Goal: Information Seeking & Learning: Learn about a topic

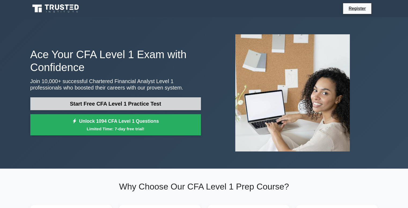
click at [119, 103] on link "Start Free CFA Level 1 Practice Test" at bounding box center [115, 103] width 171 height 13
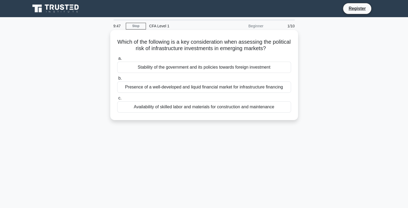
click at [151, 70] on div "Stability of the government and its policies towards foreign investment" at bounding box center [204, 67] width 174 height 11
click at [117, 60] on input "a. Stability of the government and its policies towards foreign investment" at bounding box center [117, 58] width 0 height 3
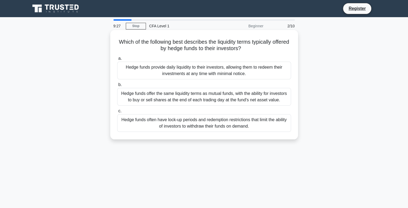
click at [144, 98] on div "Hedge funds offer the same liquidity terms as mutual funds, with the ability fo…" at bounding box center [204, 97] width 174 height 18
click at [117, 87] on input "b. Hedge funds offer the same liquidity terms as mutual funds, with the ability…" at bounding box center [117, 84] width 0 height 3
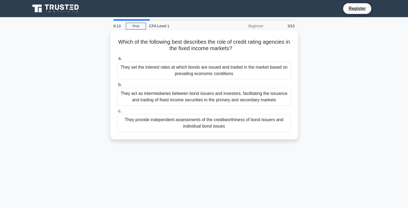
click at [192, 105] on div "They act as intermediaries between bond issuers and investors, facilitating the…" at bounding box center [204, 97] width 174 height 18
click at [117, 87] on input "b. They act as intermediaries between bond issuers and investors, facilitating …" at bounding box center [117, 84] width 0 height 3
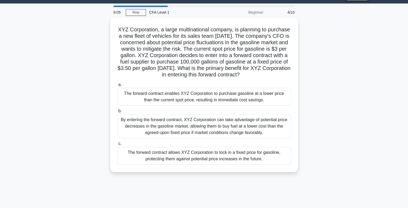
scroll to position [14, 0]
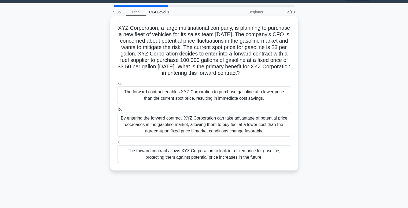
click at [181, 125] on div "By entering the forward contract, XYZ Corporation can take advantage of potenti…" at bounding box center [204, 125] width 174 height 24
click at [117, 111] on input "b. By entering the forward contract, XYZ Corporation can take advantage of pote…" at bounding box center [117, 109] width 0 height 3
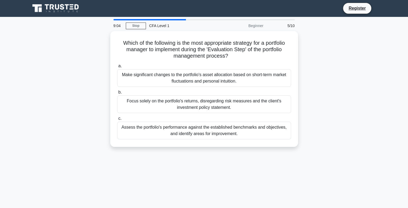
scroll to position [0, 0]
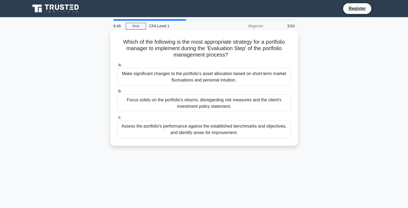
click at [178, 131] on div "Assess the portfolio's performance against the established benchmarks and objec…" at bounding box center [204, 130] width 174 height 18
click at [117, 119] on input "c. Assess the portfolio's performance against the established benchmarks and ob…" at bounding box center [117, 117] width 0 height 3
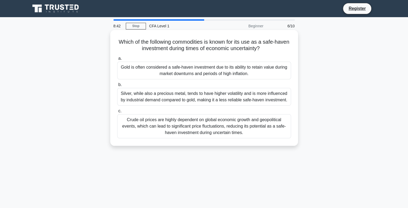
click at [198, 71] on div "Gold is often considered a safe-haven investment due to its ability to retain v…" at bounding box center [204, 71] width 174 height 18
click at [117, 60] on input "a. Gold is often considered a safe-haven investment due to its ability to retai…" at bounding box center [117, 58] width 0 height 3
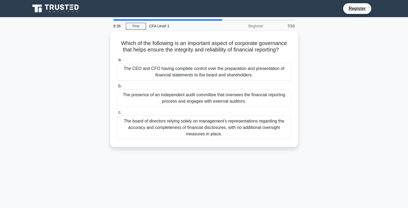
click at [198, 71] on div "The CEO and CFO having complete control over the preparation and presentation o…" at bounding box center [204, 72] width 174 height 18
click at [117, 62] on input "a. The CEO and CFO having complete control over the preparation and presentatio…" at bounding box center [117, 59] width 0 height 3
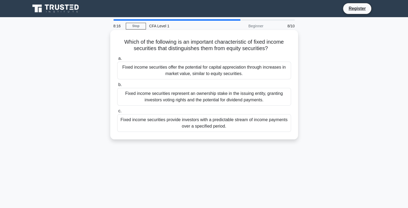
click at [206, 120] on div "Fixed income securities provide investors with a predictable stream of income p…" at bounding box center [204, 123] width 174 height 18
click at [117, 113] on input "c. Fixed income securities provide investors with a predictable stream of incom…" at bounding box center [117, 110] width 0 height 3
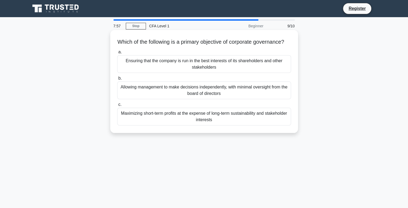
click at [219, 73] on div "Ensuring that the company is run in the best interests of its shareholders and …" at bounding box center [204, 64] width 174 height 18
click at [117, 54] on input "a. Ensuring that the company is run in the best interests of its shareholders a…" at bounding box center [117, 51] width 0 height 3
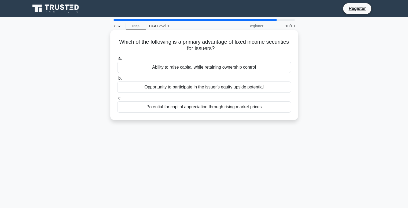
click at [218, 68] on div "Ability to raise capital while retaining ownership control" at bounding box center [204, 67] width 174 height 11
click at [117, 60] on input "a. Ability to raise capital while retaining ownership control" at bounding box center [117, 58] width 0 height 3
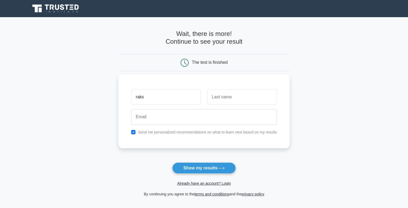
type input "[PERSON_NAME]"
type input "d"
click at [225, 100] on input "d" at bounding box center [241, 97] width 69 height 16
type input "[PERSON_NAME]"
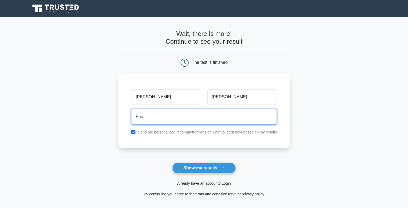
click at [223, 120] on input "email" at bounding box center [204, 117] width 146 height 16
type input "[EMAIL_ADDRESS][DOMAIN_NAME]"
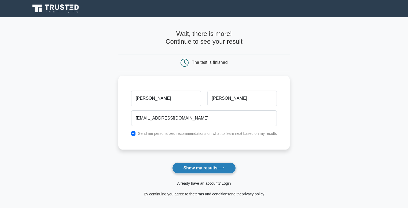
click at [200, 168] on button "Show my results" at bounding box center [203, 168] width 63 height 11
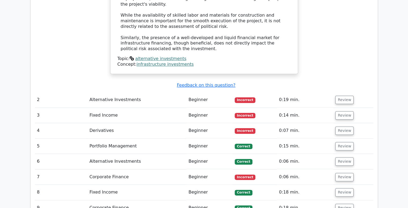
scroll to position [593, 0]
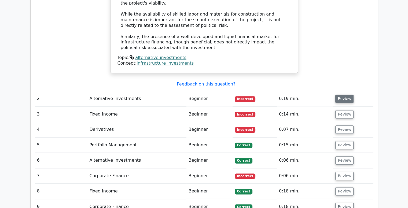
click at [342, 95] on button "Review" at bounding box center [344, 99] width 18 height 8
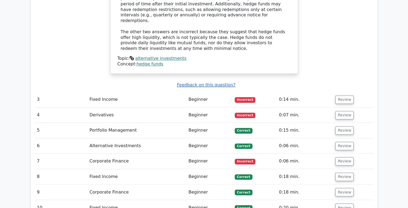
scroll to position [837, 0]
